Goal: Task Accomplishment & Management: Manage account settings

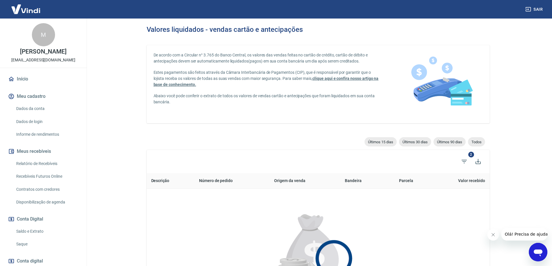
click at [28, 231] on link "Saldo e Extrato" at bounding box center [47, 232] width 66 height 12
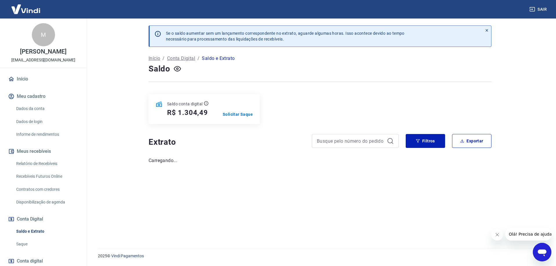
click at [19, 243] on link "Saque" at bounding box center [47, 244] width 66 height 12
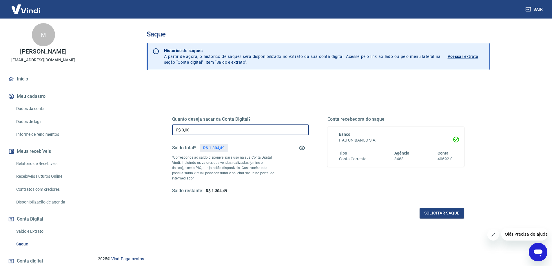
click at [201, 130] on input "R$ 0,00" at bounding box center [240, 130] width 137 height 11
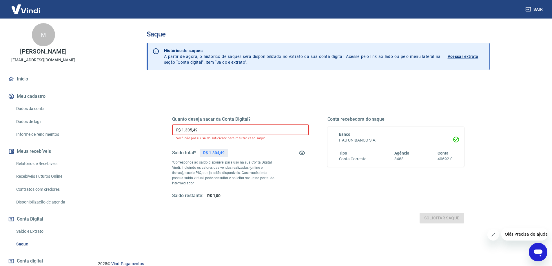
drag, startPoint x: 189, startPoint y: 128, endPoint x: 222, endPoint y: 126, distance: 33.1
click at [222, 126] on input "R$ 1.305,49" at bounding box center [240, 130] width 137 height 11
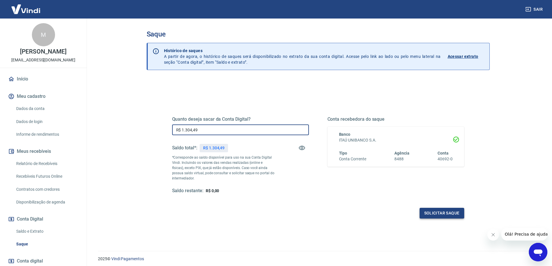
type input "R$ 1.304,49"
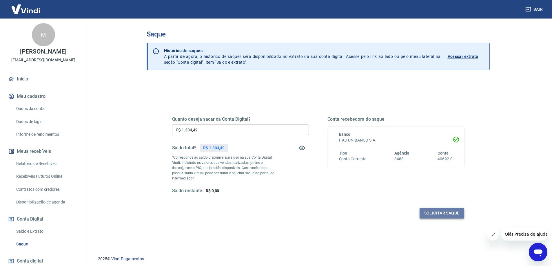
click at [435, 213] on button "Solicitar saque" at bounding box center [441, 213] width 45 height 11
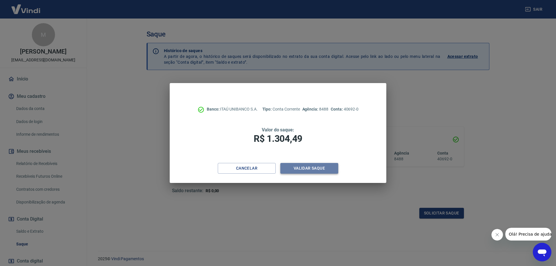
click at [297, 167] on button "Validar saque" at bounding box center [309, 168] width 58 height 11
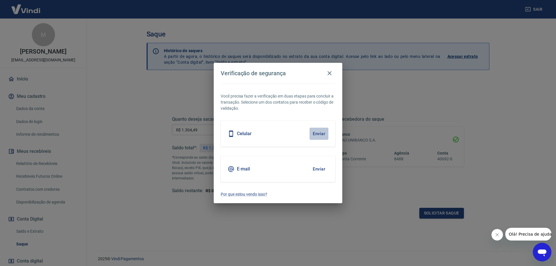
click at [322, 132] on button "Enviar" at bounding box center [319, 134] width 19 height 12
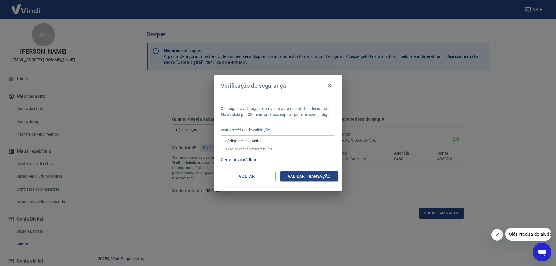
click at [541, 250] on icon "Abrir janela de mensagens" at bounding box center [542, 253] width 9 height 7
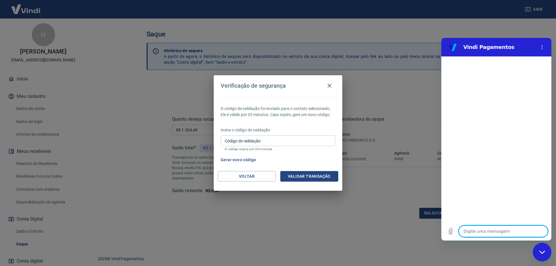
click at [493, 229] on textarea at bounding box center [503, 232] width 89 height 12
type textarea "f"
type textarea "x"
type textarea "fa"
type textarea "x"
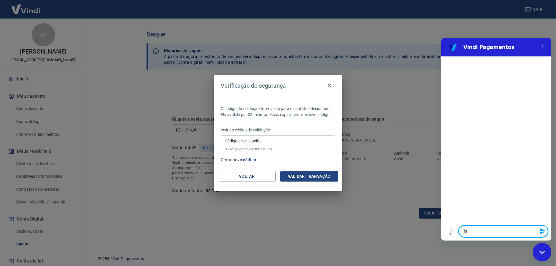
type textarea "fal"
type textarea "x"
type textarea "fala"
type textarea "x"
type textarea "falar"
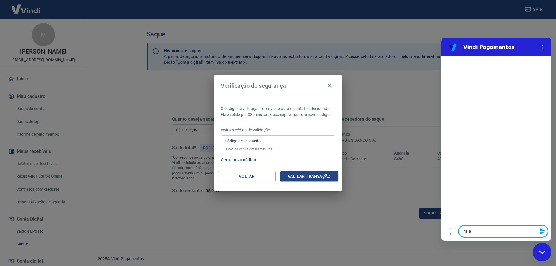
type textarea "x"
type textarea "falar"
type textarea "x"
type textarea "falar c"
type textarea "x"
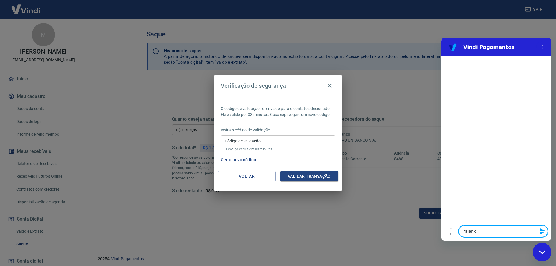
type textarea "falar co"
type textarea "x"
type textarea "falar com"
type textarea "x"
type textarea "falar com"
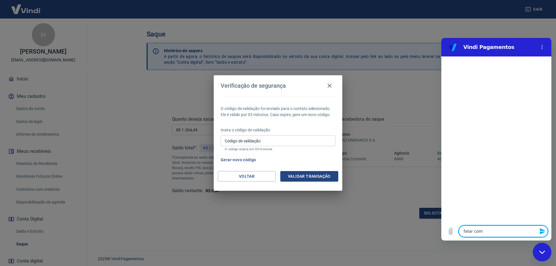
type textarea "x"
type textarea "falar com h"
type textarea "x"
type textarea "falar com hu"
type textarea "x"
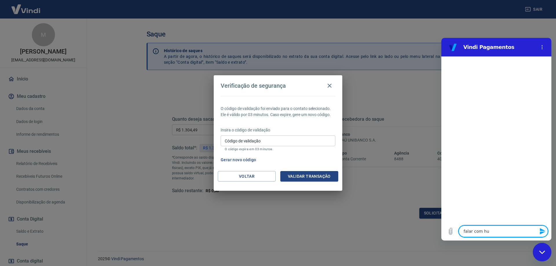
type textarea "falar com hum"
type textarea "x"
type textarea "falar com huma"
type textarea "x"
type textarea "falar com human"
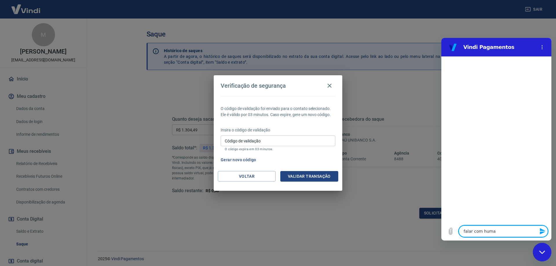
type textarea "x"
type textarea "falar com humano"
type textarea "x"
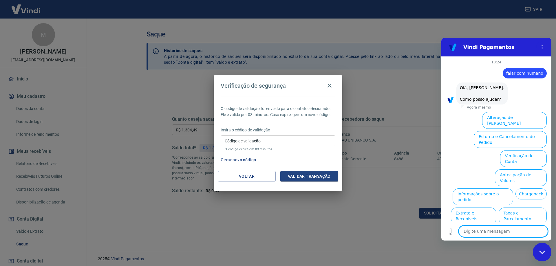
type textarea "f"
type textarea "x"
type textarea "fa"
type textarea "x"
type textarea "fal"
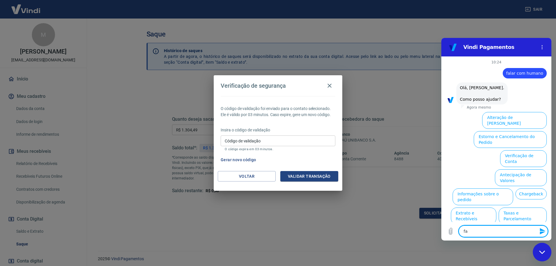
type textarea "x"
type textarea "fala"
type textarea "x"
type textarea "falar"
type textarea "x"
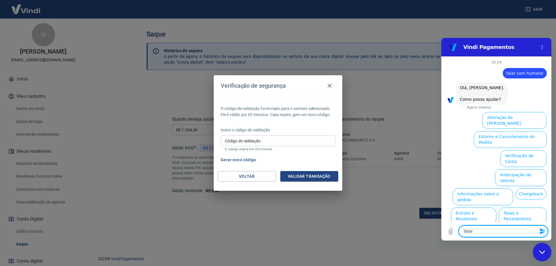
type textarea "falar"
type textarea "x"
type textarea "falar c"
type textarea "x"
type textarea "falar co"
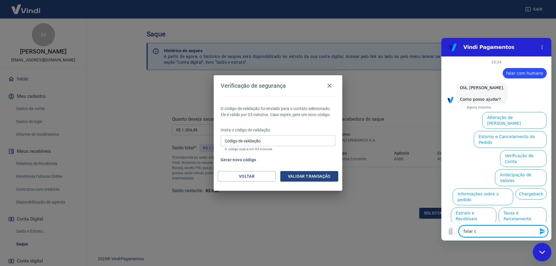
type textarea "x"
type textarea "falar com"
type textarea "x"
type textarea "falar com"
type textarea "x"
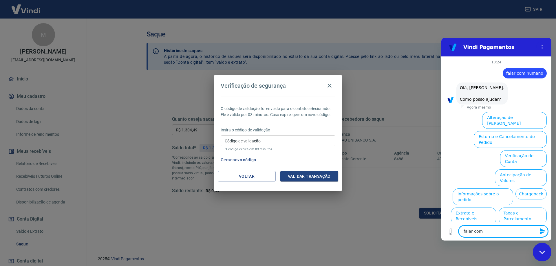
type textarea "falar com h"
type textarea "x"
type textarea "falar com hu"
type textarea "x"
type textarea "falar com hum"
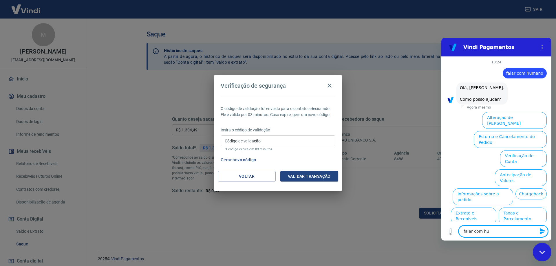
type textarea "x"
type textarea "falar com huma"
type textarea "x"
type textarea "falar com human"
type textarea "x"
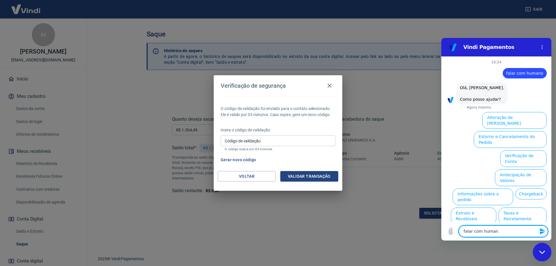
type textarea "falar com humano"
type textarea "x"
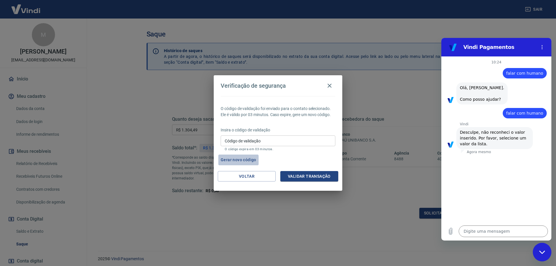
click at [235, 161] on button "Gerar novo código" at bounding box center [238, 160] width 40 height 11
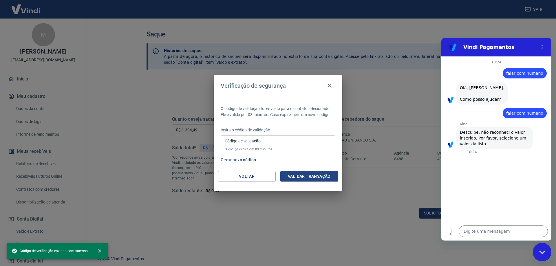
click at [233, 157] on button "Gerar novo código" at bounding box center [238, 160] width 40 height 11
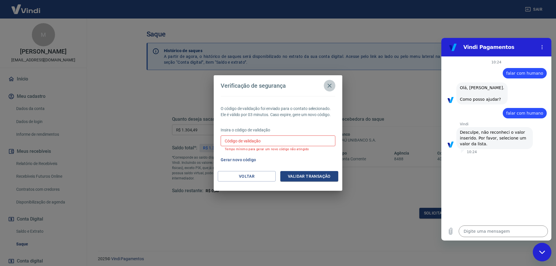
click at [332, 85] on icon "button" at bounding box center [329, 85] width 7 height 7
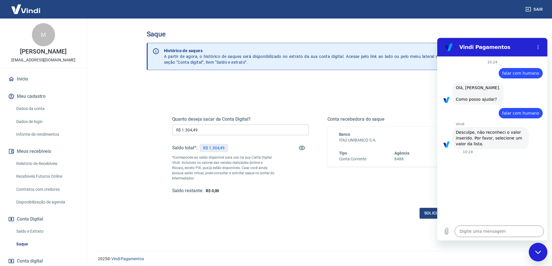
drag, startPoint x: 538, startPoint y: 251, endPoint x: 532, endPoint y: 247, distance: 7.6
click at [538, 251] on icon "Fechar janela de mensagens" at bounding box center [538, 253] width 6 height 4
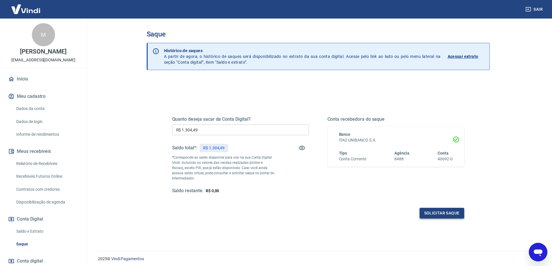
click at [434, 214] on button "Solicitar saque" at bounding box center [441, 213] width 45 height 11
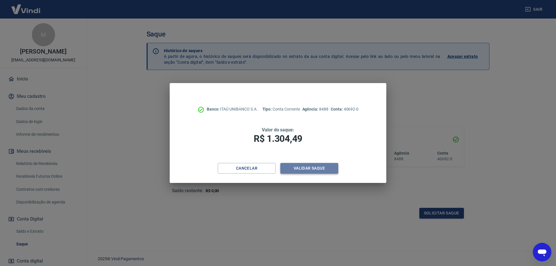
click at [306, 171] on button "Validar saque" at bounding box center [309, 168] width 58 height 11
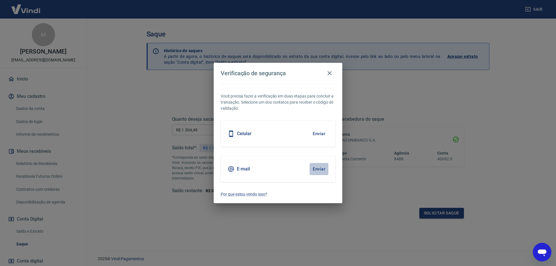
click at [321, 169] on button "Enviar" at bounding box center [319, 169] width 19 height 12
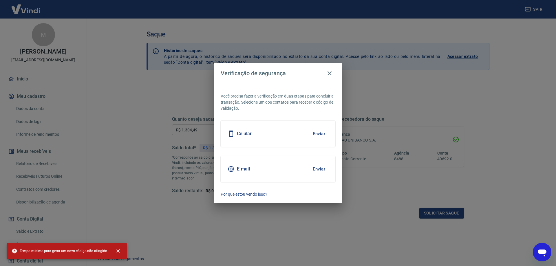
click at [320, 169] on button "Enviar" at bounding box center [319, 169] width 19 height 12
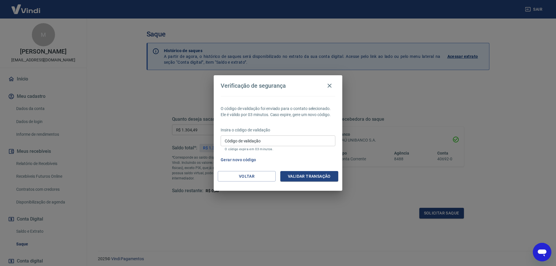
click at [540, 249] on icon "Abrir janela de mensagens" at bounding box center [542, 252] width 10 height 10
type textarea "x"
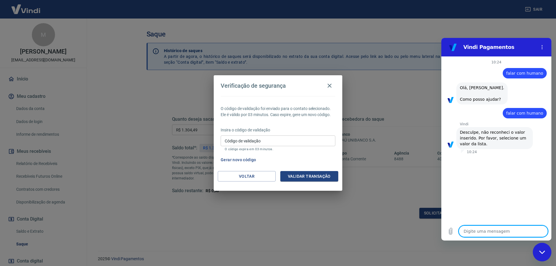
click at [479, 230] on textarea at bounding box center [503, 232] width 89 height 12
type textarea "E"
type textarea "x"
type textarea "ES"
type textarea "x"
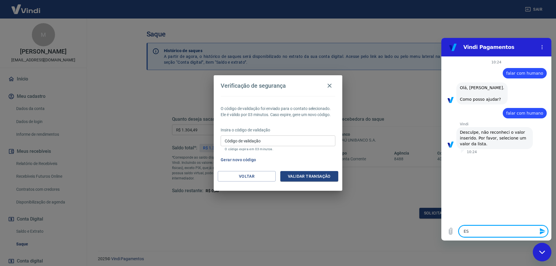
type textarea "EST"
type textarea "x"
type textarea "ESTA"
type textarea "x"
type textarea "ESTA"
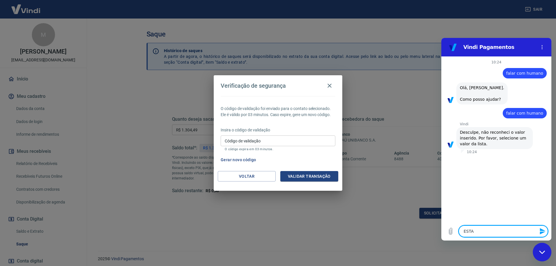
type textarea "x"
type textarea "ESTA M"
type textarea "x"
type textarea "ESTA ME"
type textarea "x"
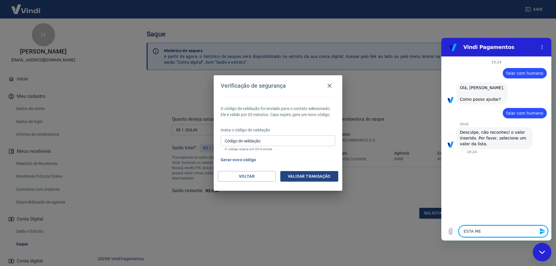
type textarea "ESTA MER"
type textarea "x"
type textarea "ESTA MERD"
type textarea "x"
type textarea "ESTA MERDA"
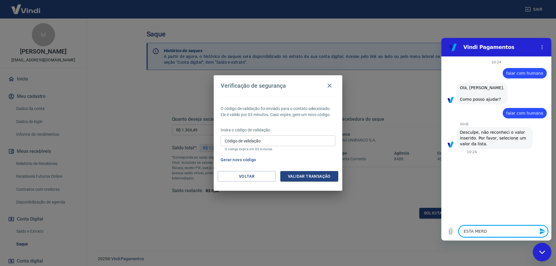
type textarea "x"
type textarea "ESTA MERDA"
type textarea "x"
type textarea "ESTA MERDA"
type textarea "x"
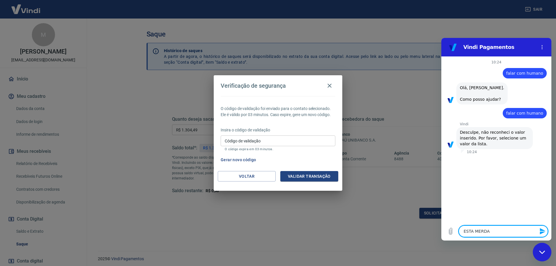
type textarea "ESTA MERD"
type textarea "x"
type textarea "ESTA MER"
type textarea "x"
type textarea "ESTA ME"
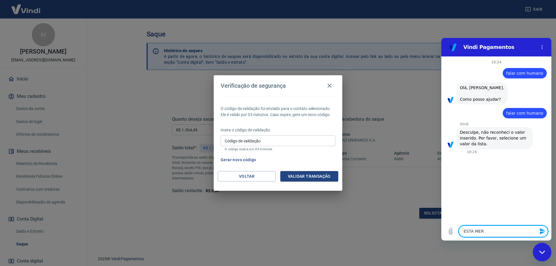
type textarea "x"
type textarea "ESTA M"
type textarea "x"
type textarea "ESTA"
type textarea "x"
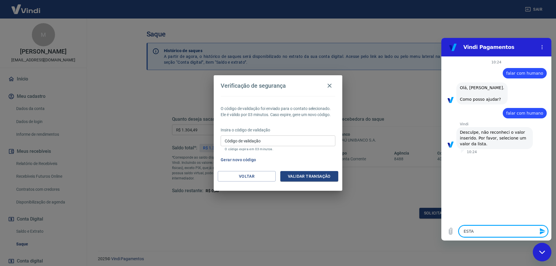
type textarea "ESTA"
type textarea "x"
type textarea "EST"
type textarea "x"
type textarea "ES"
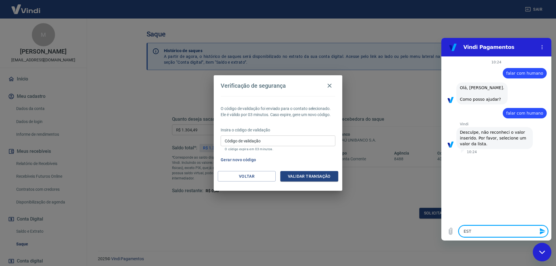
type textarea "x"
type textarea "E"
type textarea "x"
type textarea "p"
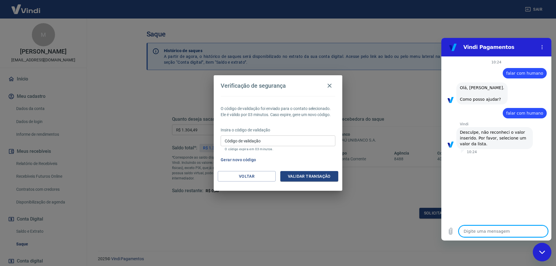
type textarea "x"
type textarea "pe"
type textarea "x"
type textarea "pel"
type textarea "x"
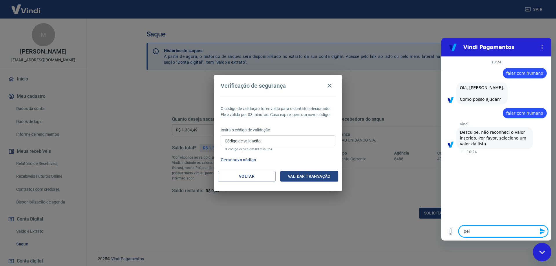
type textarea "pelo"
type textarea "x"
type textarea "pelo"
type textarea "x"
type textarea "pelo a"
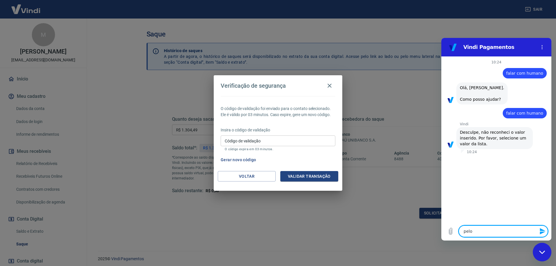
type textarea "x"
type textarea "pelo am"
type textarea "x"
type textarea "pelo amo"
type textarea "x"
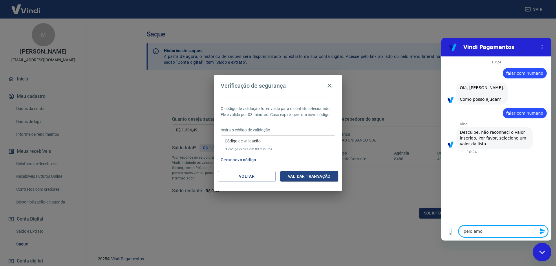
type textarea "pelo amor"
type textarea "x"
type textarea "pelo amor"
type textarea "x"
type textarea "pelo amor d"
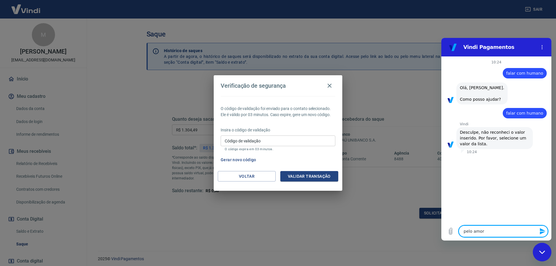
type textarea "x"
type textarea "pelo amor d"
type textarea "x"
type textarea "pelo amor d"
type textarea "x"
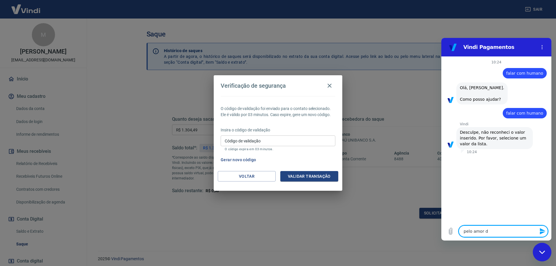
type textarea "pelo amor de"
type textarea "x"
type textarea "pelo amor de"
type textarea "x"
type textarea "pelo amor de d"
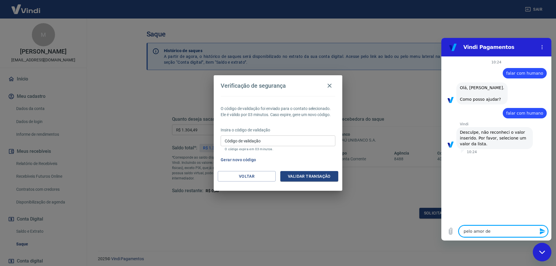
type textarea "x"
type textarea "pelo amor de de"
type textarea "x"
type textarea "pelo amor de deu"
type textarea "x"
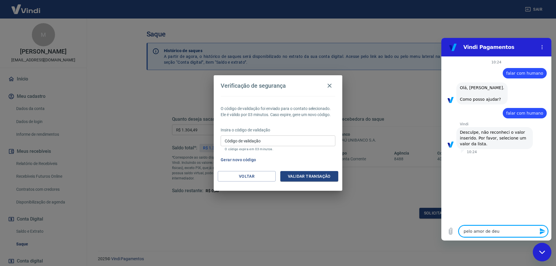
type textarea "pelo amor de [DEMOGRAPHIC_DATA]"
type textarea "x"
type textarea "pelo amor de [DEMOGRAPHIC_DATA],"
type textarea "x"
type textarea "pelo amor de [DEMOGRAPHIC_DATA],"
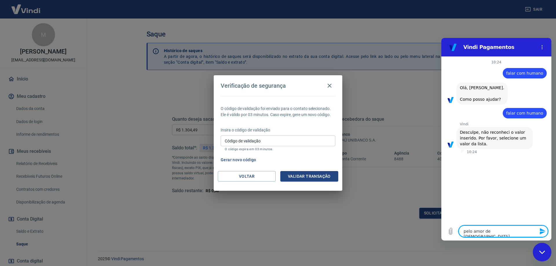
type textarea "x"
type textarea "pelo amor de [DEMOGRAPHIC_DATA], p"
type textarea "x"
type textarea "pelo amor de [DEMOGRAPHIC_DATA], pr"
type textarea "x"
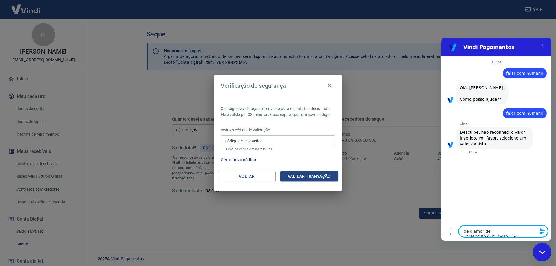
type textarea "pelo amor de [DEMOGRAPHIC_DATA], pre"
type textarea "x"
type textarea "pelo amor de [DEMOGRAPHIC_DATA], prec"
type textarea "x"
type textarea "pelo amor de [DEMOGRAPHIC_DATA], preci"
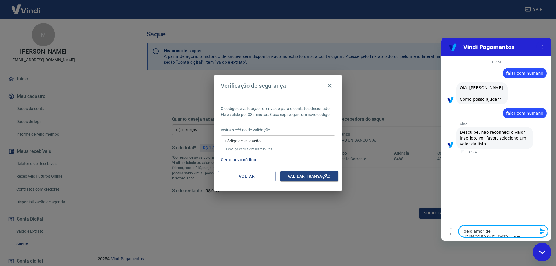
type textarea "x"
type textarea "pelo amor de [DEMOGRAPHIC_DATA], precis"
type textarea "x"
type textarea "pelo amor de [DEMOGRAPHIC_DATA], preciso"
type textarea "x"
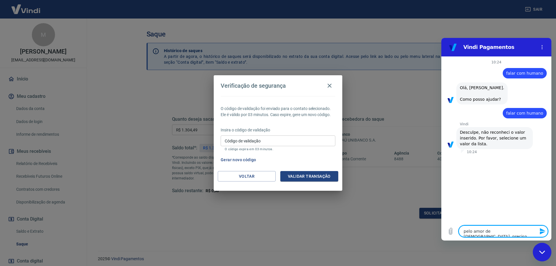
type textarea "pelo amor de [DEMOGRAPHIC_DATA], preciso"
type textarea "x"
type textarea "pelo amor de [DEMOGRAPHIC_DATA], preciso f"
type textarea "x"
type textarea "pelo amor de [DEMOGRAPHIC_DATA], preciso fa"
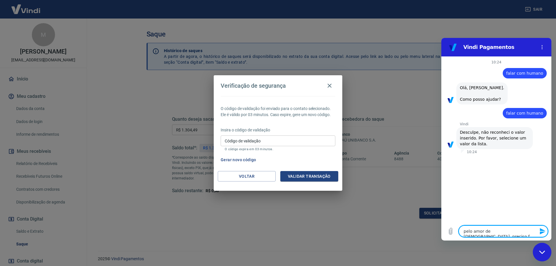
type textarea "x"
type textarea "pelo amor de [DEMOGRAPHIC_DATA], preciso fal"
type textarea "x"
type textarea "pelo amor de [DEMOGRAPHIC_DATA], preciso fala"
type textarea "x"
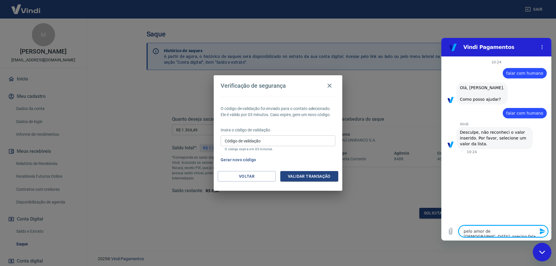
type textarea "pelo amor de [DEMOGRAPHIC_DATA], preciso falar"
type textarea "x"
type textarea "pelo amor de [DEMOGRAPHIC_DATA], preciso falar"
type textarea "x"
type textarea "pelo amor de [DEMOGRAPHIC_DATA], preciso falar c"
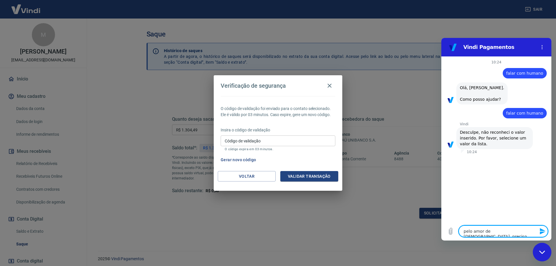
type textarea "x"
type textarea "pelo amor de [DEMOGRAPHIC_DATA], preciso falar co"
type textarea "x"
type textarea "pelo amor de [DEMOGRAPHIC_DATA], preciso falar com"
type textarea "x"
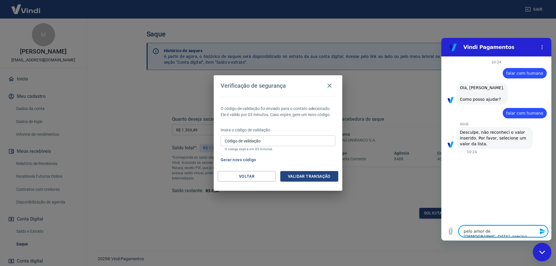
type textarea "pelo amor de [DEMOGRAPHIC_DATA], preciso falar com"
type textarea "x"
type textarea "pelo amor de [DEMOGRAPHIC_DATA], preciso falar com u"
type textarea "x"
type textarea "pelo amor de [DEMOGRAPHIC_DATA], preciso falar com um"
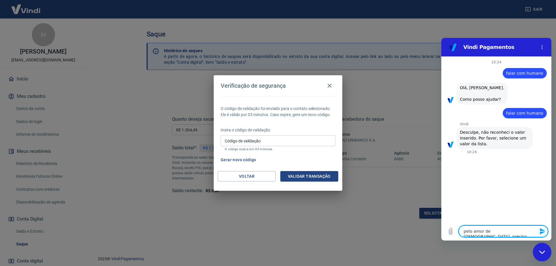
type textarea "x"
type textarea "pelo amor de [DEMOGRAPHIC_DATA], preciso falar com um"
type textarea "x"
type textarea "pelo amor de [DEMOGRAPHIC_DATA], preciso falar com um a"
type textarea "x"
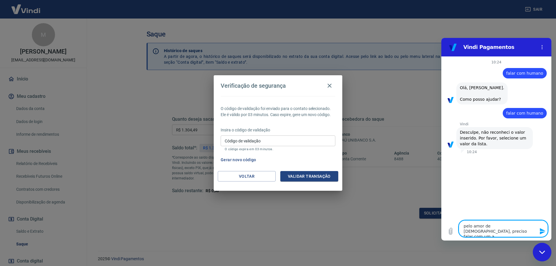
type textarea "pelo amor de [DEMOGRAPHIC_DATA], preciso falar com um at"
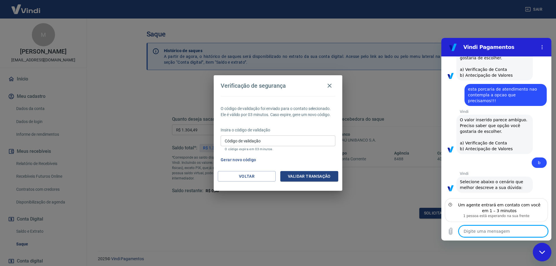
scroll to position [168, 0]
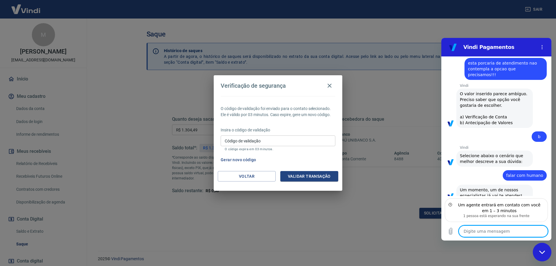
click at [252, 142] on input "Código de validação" at bounding box center [278, 141] width 115 height 11
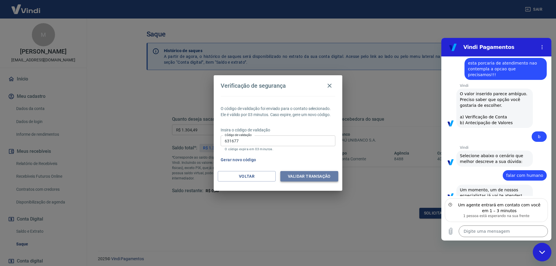
click at [303, 174] on button "Validar transação" at bounding box center [309, 176] width 58 height 11
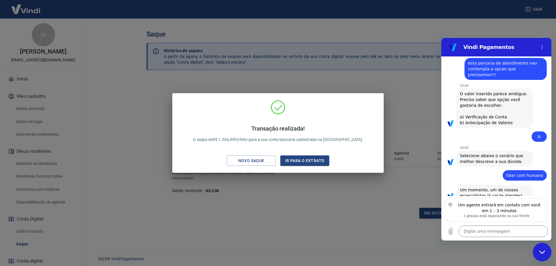
click at [291, 205] on div "Transação realizada! O saque de R$ 1.304,49 foi feito para a sua conta bancária…" at bounding box center [278, 133] width 556 height 266
